Goal: Complete application form

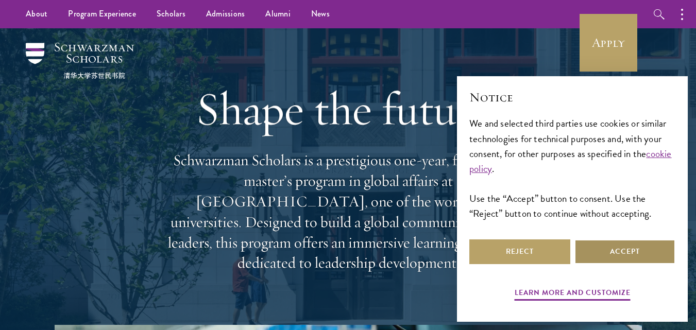
click at [626, 246] on button "Accept" at bounding box center [625, 252] width 101 height 25
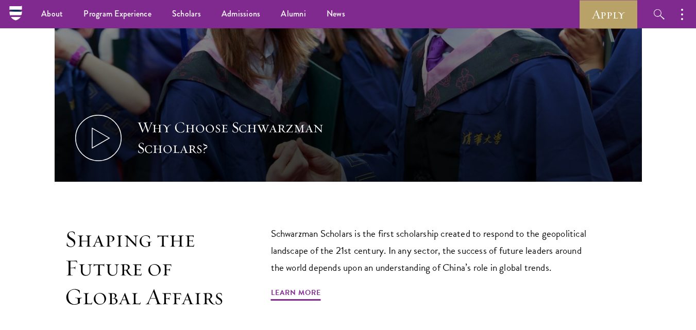
scroll to position [454, 0]
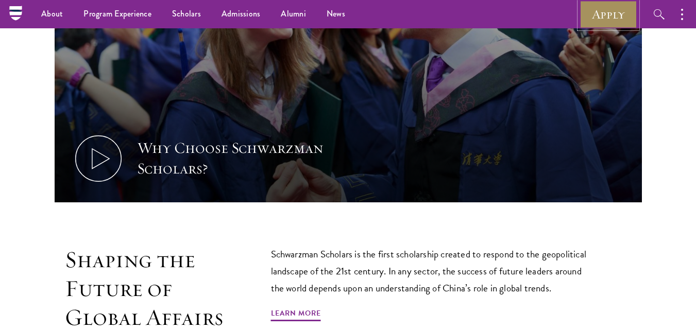
click at [611, 12] on link "Apply" at bounding box center [609, 14] width 58 height 28
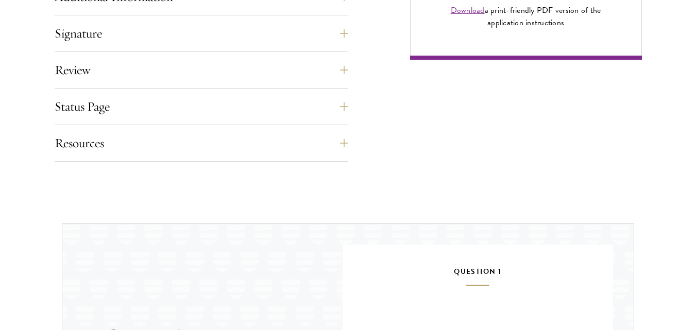
scroll to position [1155, 0]
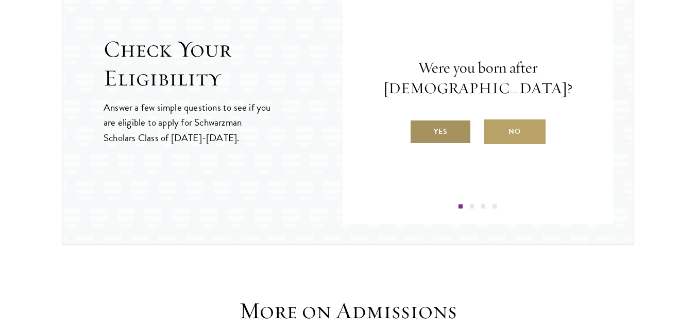
click at [439, 129] on label "Yes" at bounding box center [441, 132] width 62 height 25
click at [419, 129] on input "Yes" at bounding box center [414, 125] width 9 height 9
click at [447, 137] on label "Yes" at bounding box center [441, 132] width 62 height 25
click at [419, 130] on input "Yes" at bounding box center [414, 125] width 9 height 9
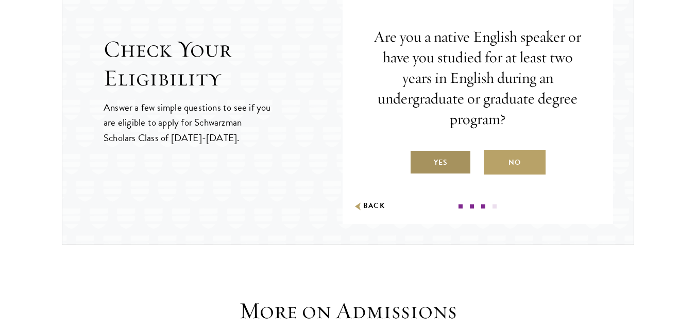
click at [450, 163] on label "Yes" at bounding box center [441, 162] width 62 height 25
click at [419, 161] on input "Yes" at bounding box center [414, 156] width 9 height 9
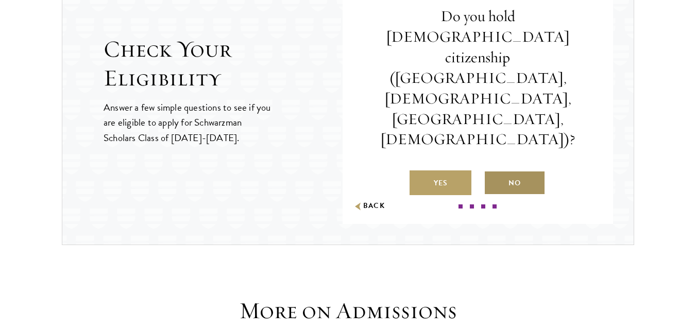
click at [515, 171] on label "No" at bounding box center [515, 183] width 62 height 25
click at [493, 172] on input "No" at bounding box center [488, 176] width 9 height 9
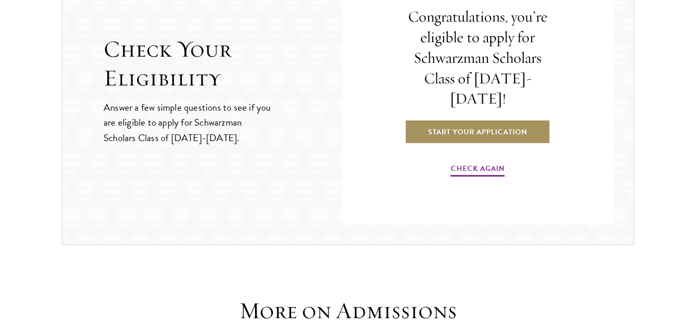
click at [479, 120] on link "Start Your Application" at bounding box center [478, 132] width 146 height 25
